Goal: Task Accomplishment & Management: Use online tool/utility

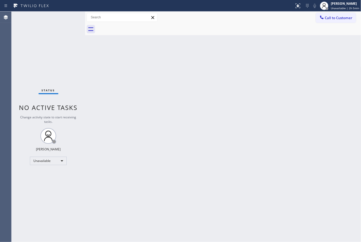
click at [279, 123] on div "Back to Dashboard Change Sender ID Customers Technicians Select a contact Outbo…" at bounding box center [223, 127] width 277 height 231
click at [213, 97] on div "Back to Dashboard Change Sender ID Customers Technicians Select a contact Outbo…" at bounding box center [223, 127] width 277 height 231
drag, startPoint x: 139, startPoint y: 91, endPoint x: 102, endPoint y: 91, distance: 36.8
click at [139, 91] on div "Back to Dashboard Change Sender ID Customers Technicians Select a contact Outbo…" at bounding box center [223, 127] width 277 height 231
click at [151, 118] on div "Back to Dashboard Change Sender ID Customers Technicians Select a contact Outbo…" at bounding box center [223, 127] width 277 height 231
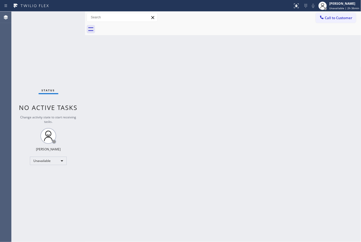
drag, startPoint x: 306, startPoint y: 177, endPoint x: 306, endPoint y: 174, distance: 2.6
click at [306, 176] on div "Back to Dashboard Change Sender ID Customers Technicians Select a contact Outbo…" at bounding box center [223, 127] width 277 height 231
click at [62, 162] on div "Unavailable" at bounding box center [48, 161] width 37 height 8
click at [50, 186] on li "Break" at bounding box center [48, 188] width 36 height 6
click at [344, 75] on div "Back to Dashboard Change Sender ID Customers Technicians Select a contact Outbo…" at bounding box center [223, 127] width 277 height 231
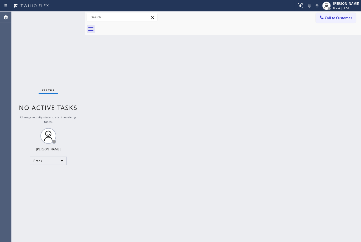
click at [270, 96] on div "Back to Dashboard Change Sender ID Customers Technicians Select a contact Outbo…" at bounding box center [223, 127] width 277 height 231
click at [274, 73] on div "Back to Dashboard Change Sender ID Customers Technicians Select a contact Outbo…" at bounding box center [223, 127] width 277 height 231
click at [355, 7] on div "Break | 14:02" at bounding box center [347, 8] width 26 height 4
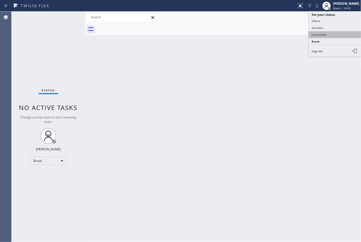
click at [330, 35] on button "Unavailable" at bounding box center [335, 34] width 53 height 7
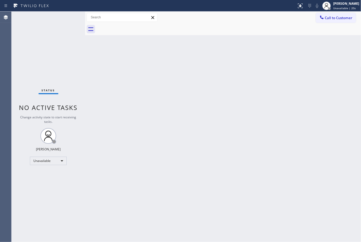
click at [277, 85] on div "Back to Dashboard Change Sender ID Customers Technicians Select a contact Outbo…" at bounding box center [223, 127] width 277 height 231
click at [329, 62] on div "Back to Dashboard Change Sender ID Customers Technicians Select a contact Outbo…" at bounding box center [223, 127] width 277 height 231
click at [325, 53] on div "Back to Dashboard Change Sender ID Customers Technicians Select a contact Outbo…" at bounding box center [223, 127] width 277 height 231
click at [229, 111] on div "Back to Dashboard Change Sender ID Customers Technicians Select a contact Outbo…" at bounding box center [223, 127] width 277 height 231
click at [336, 120] on div "Back to Dashboard Change Sender ID Customers Technicians Select a contact Outbo…" at bounding box center [223, 127] width 277 height 231
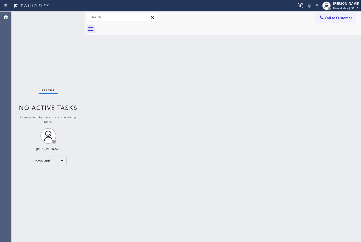
click at [337, 46] on div "Back to Dashboard Change Sender ID Customers Technicians Select a contact Outbo…" at bounding box center [223, 127] width 277 height 231
click at [233, 54] on div "Back to Dashboard Change Sender ID Customers Technicians Select a contact Outbo…" at bounding box center [223, 127] width 277 height 231
click at [336, 34] on div at bounding box center [229, 29] width 265 height 12
click at [351, 9] on span "Unavailable | 1h 23min" at bounding box center [345, 8] width 30 height 4
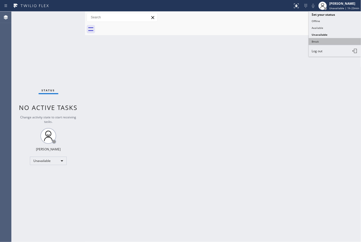
click at [319, 44] on button "Break" at bounding box center [335, 41] width 53 height 7
